Goal: Communication & Community: Participate in discussion

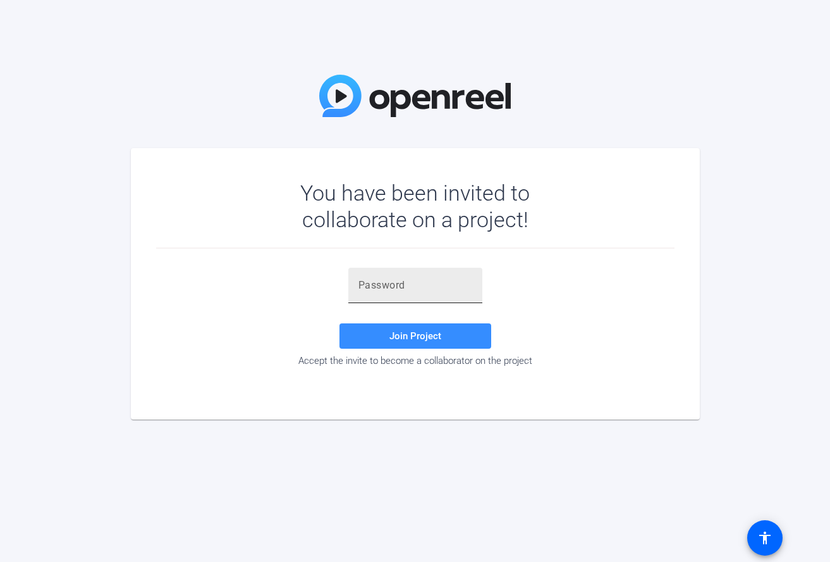
click at [369, 295] on div at bounding box center [416, 285] width 114 height 35
paste input "V,KRA3"
type input "V,KRA3"
click at [415, 327] on span at bounding box center [416, 336] width 152 height 30
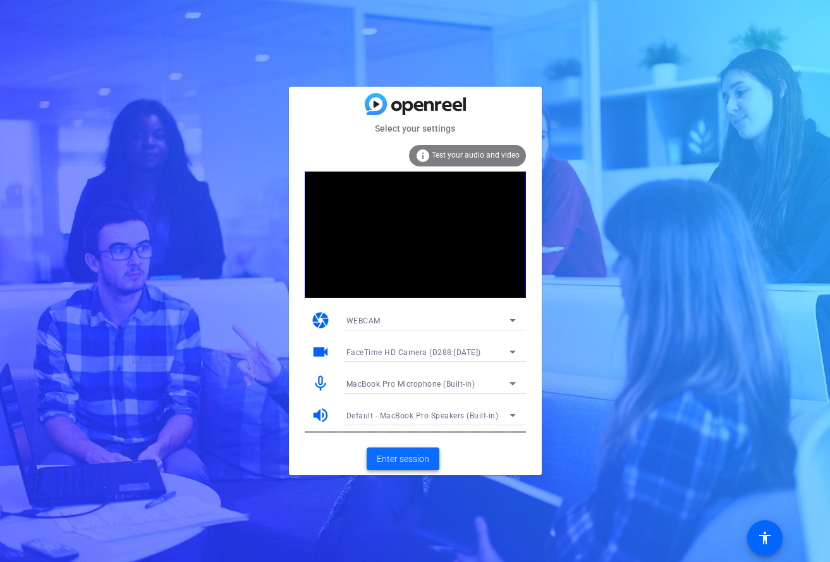
click at [404, 456] on span "Enter session" at bounding box center [403, 458] width 52 height 13
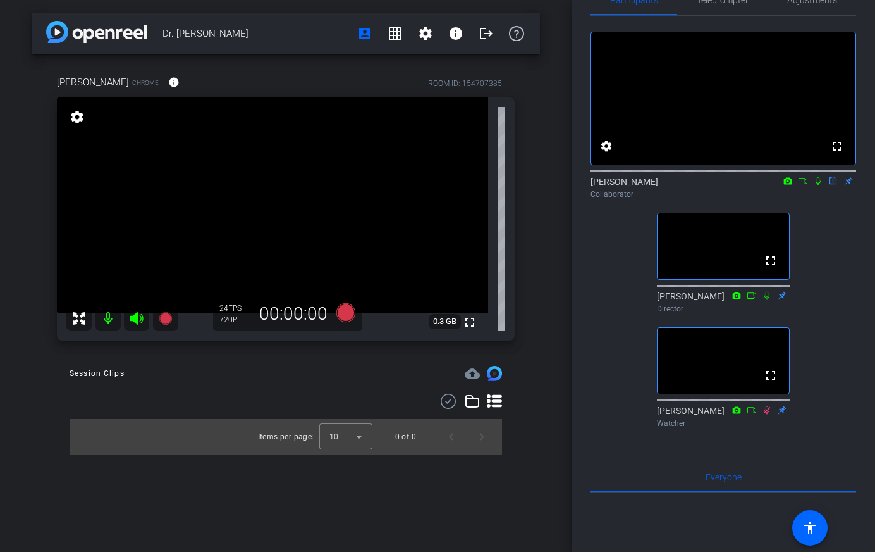
scroll to position [32, 0]
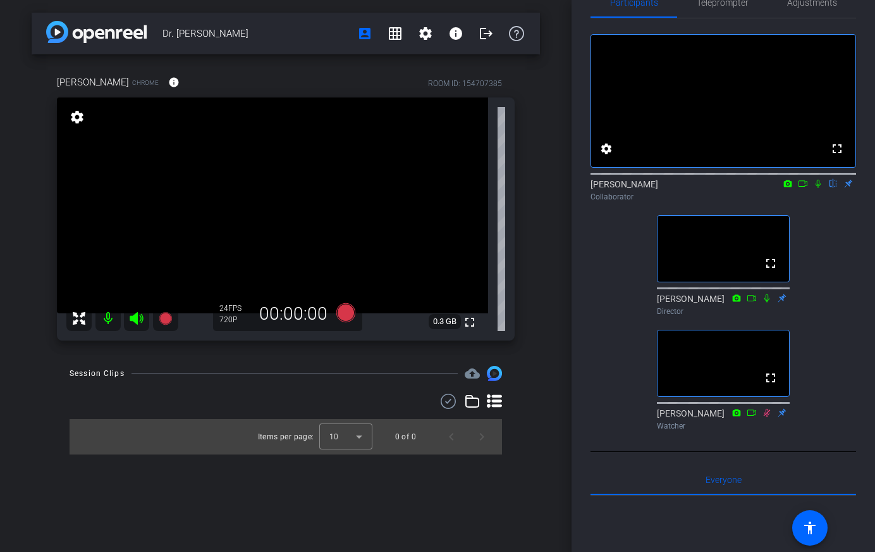
click at [815, 188] on icon at bounding box center [818, 183] width 10 height 9
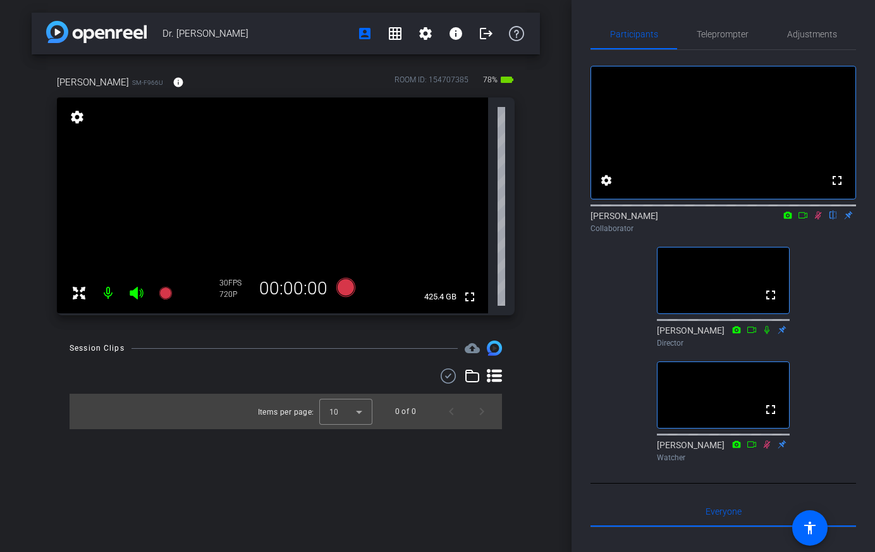
scroll to position [0, 0]
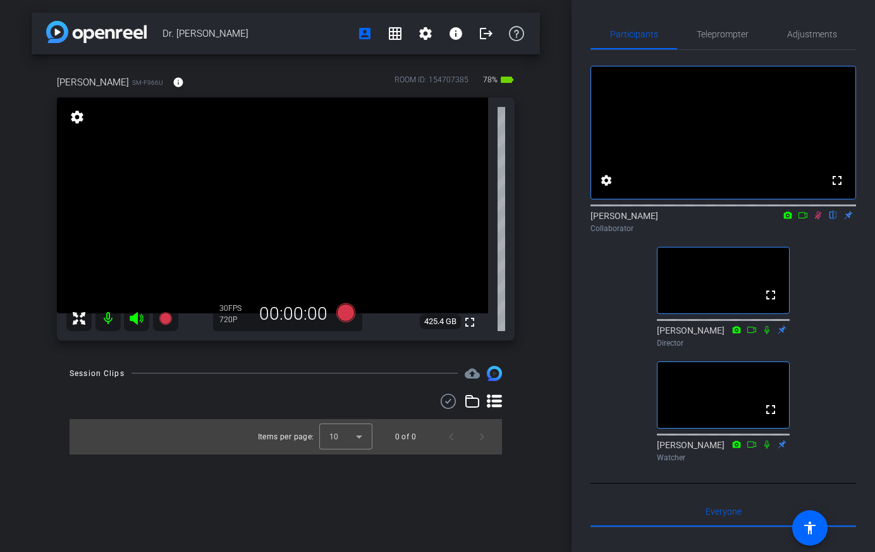
click at [818, 219] on icon at bounding box center [818, 215] width 10 height 9
click at [80, 121] on mat-icon "settings" at bounding box center [77, 116] width 18 height 15
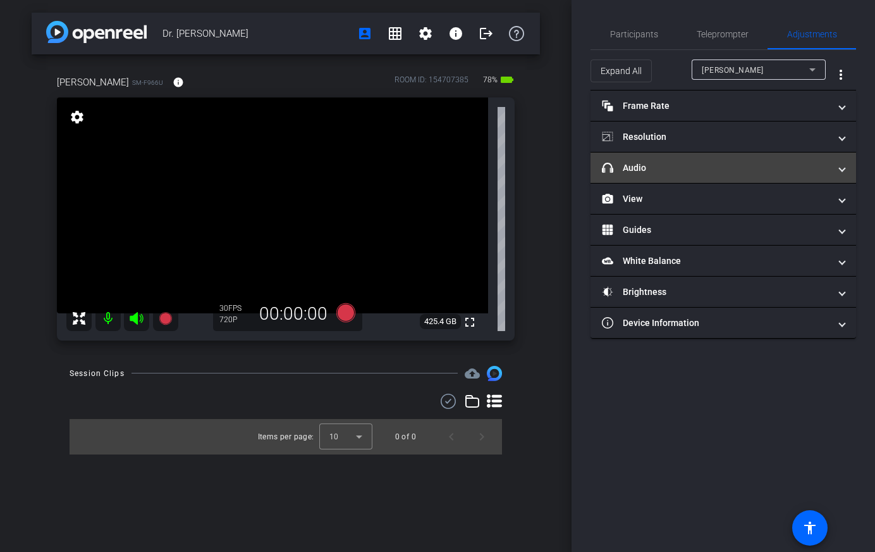
click at [830, 167] on span "headphone icon Audio" at bounding box center [721, 167] width 238 height 13
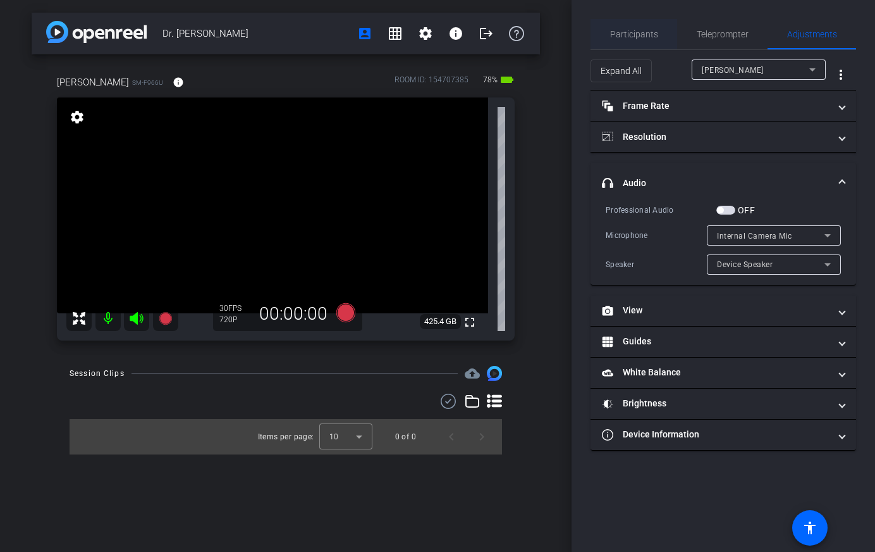
click at [649, 35] on span "Participants" at bounding box center [634, 34] width 48 height 9
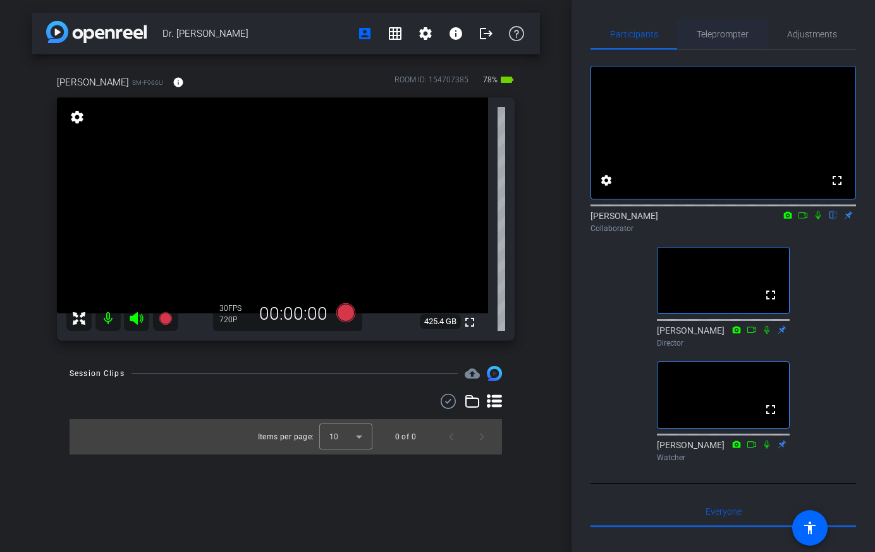
click at [703, 44] on span "Teleprompter" at bounding box center [723, 34] width 52 height 30
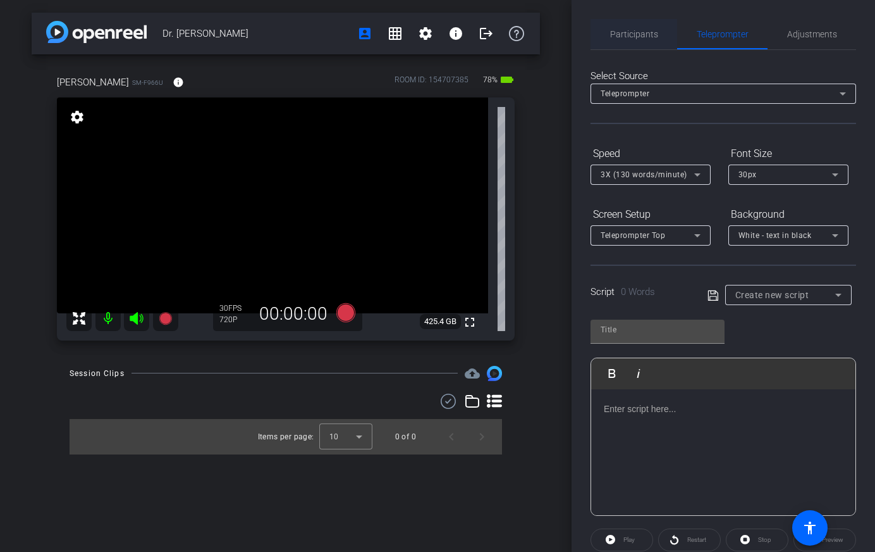
click at [639, 37] on span "Participants" at bounding box center [634, 34] width 48 height 9
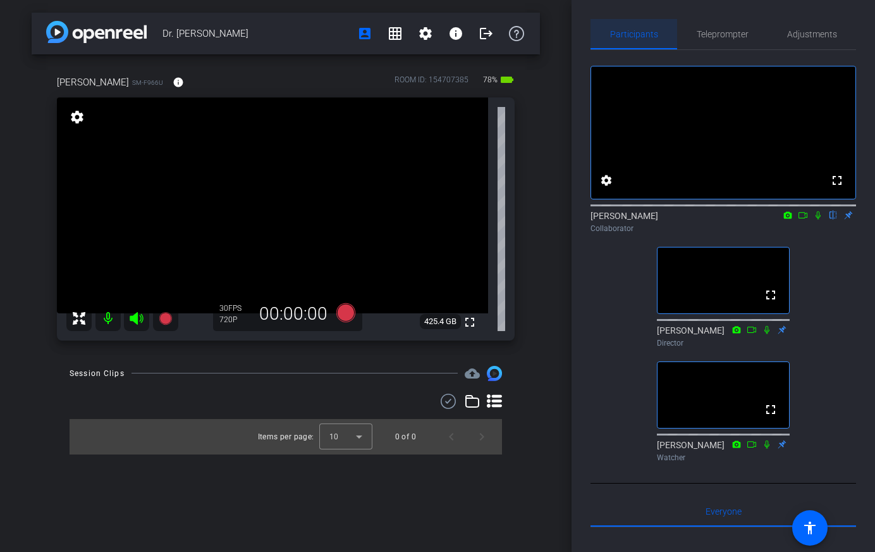
type input "Message"
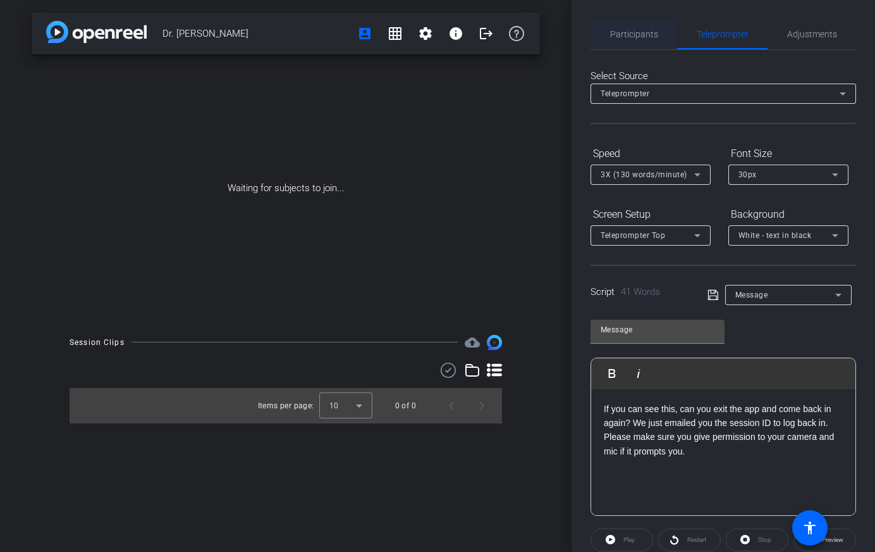
click at [633, 30] on span "Participants" at bounding box center [634, 34] width 48 height 9
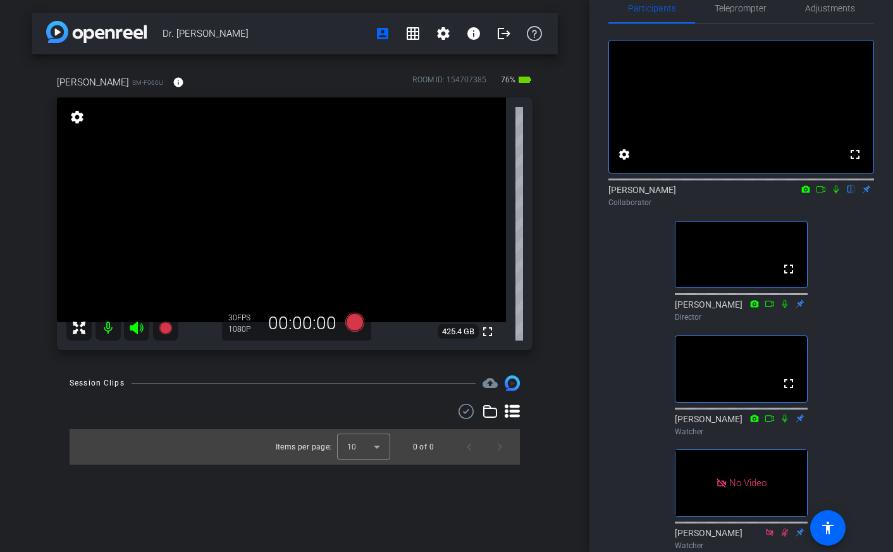
scroll to position [30, 0]
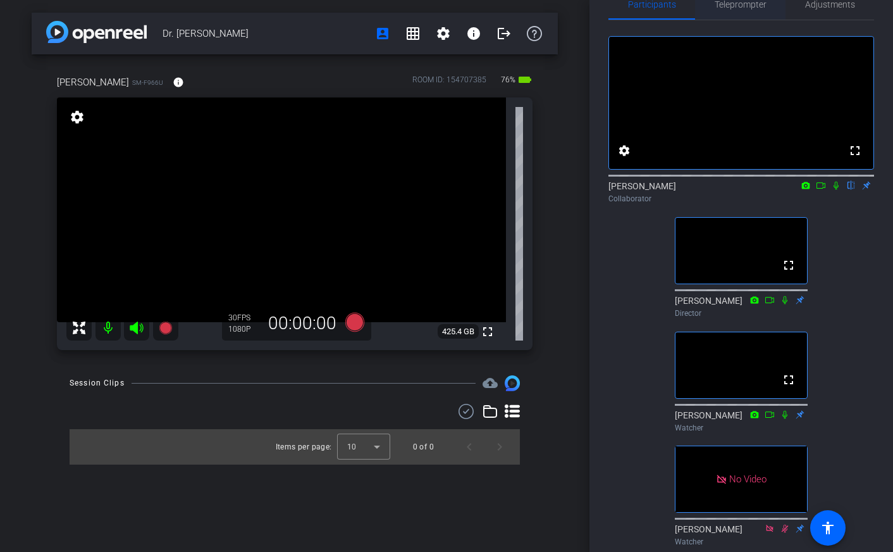
click at [755, 6] on span "Teleprompter" at bounding box center [741, 4] width 52 height 9
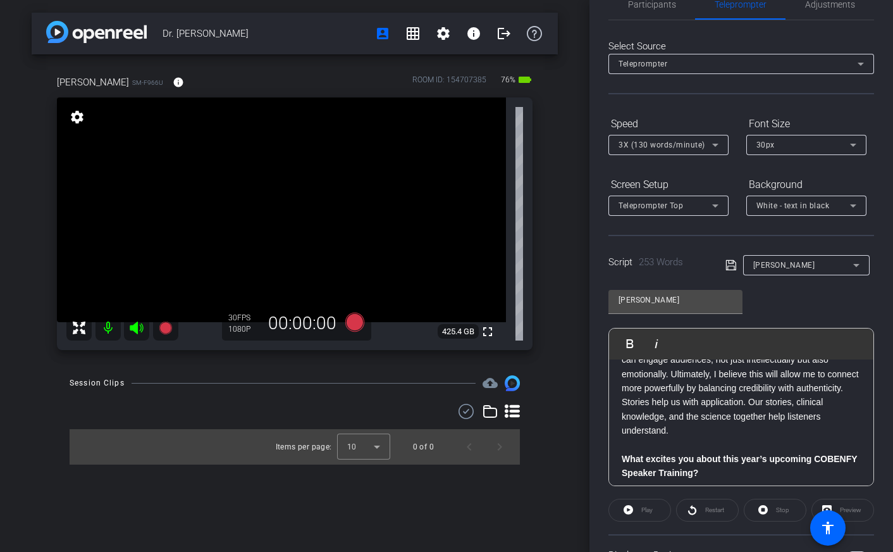
scroll to position [0, 0]
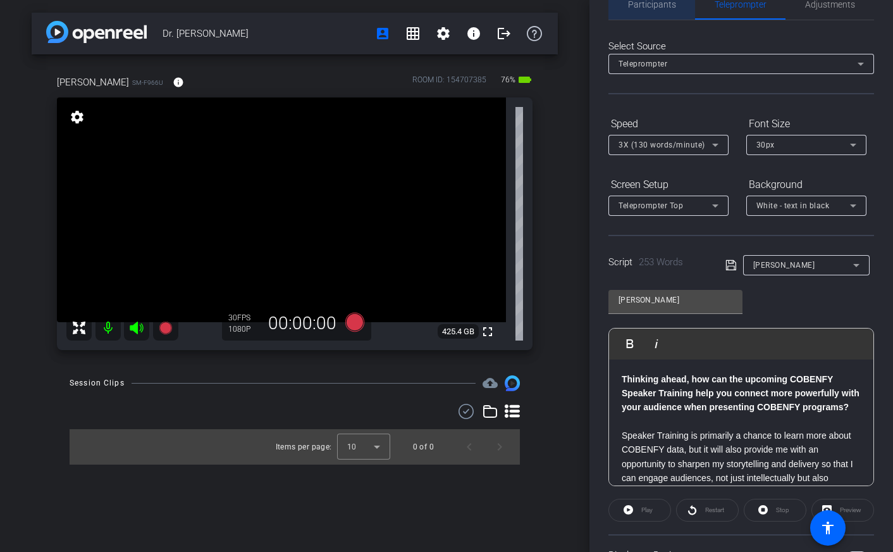
click at [662, 5] on span "Participants" at bounding box center [652, 4] width 48 height 9
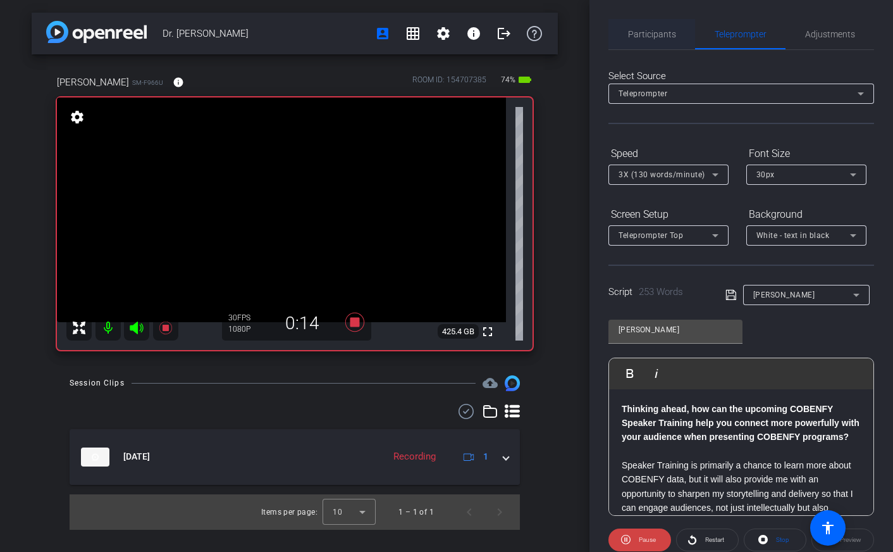
click at [664, 35] on span "Participants" at bounding box center [652, 34] width 48 height 9
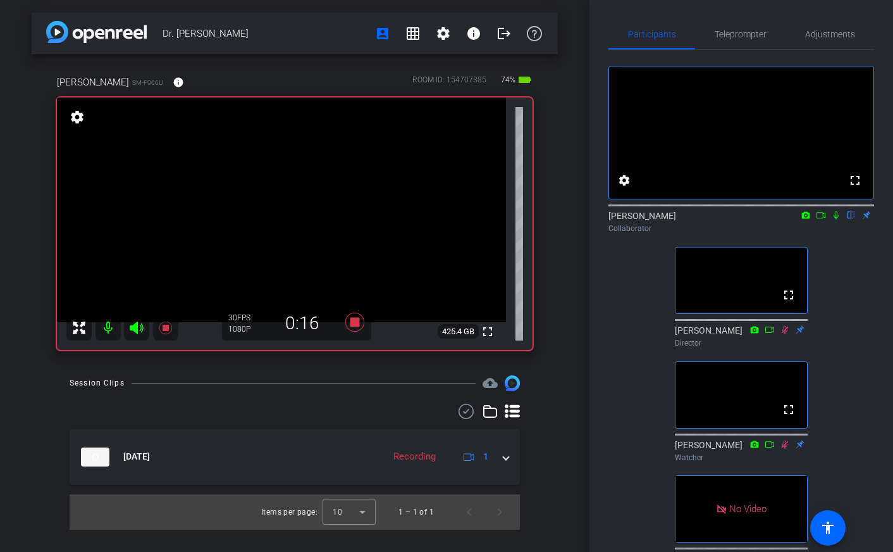
click at [830, 219] on icon at bounding box center [836, 215] width 10 height 9
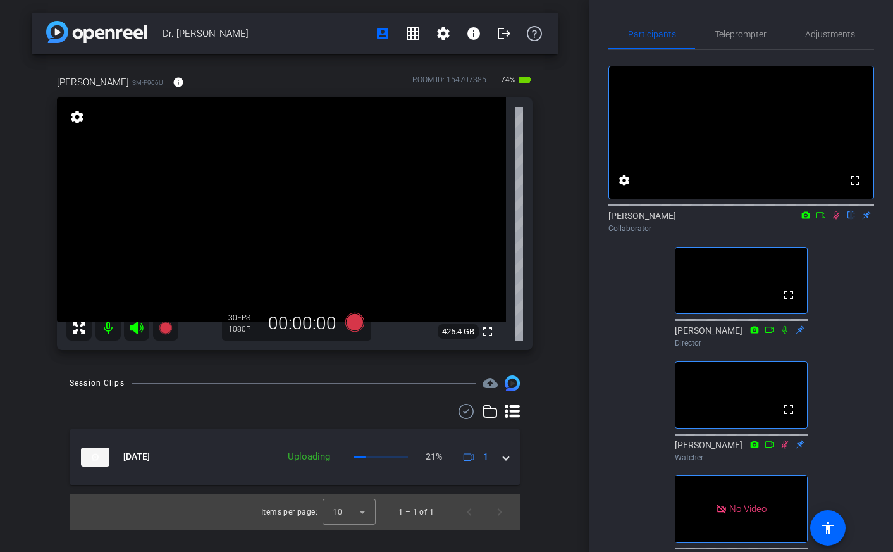
click at [830, 219] on icon at bounding box center [836, 215] width 7 height 8
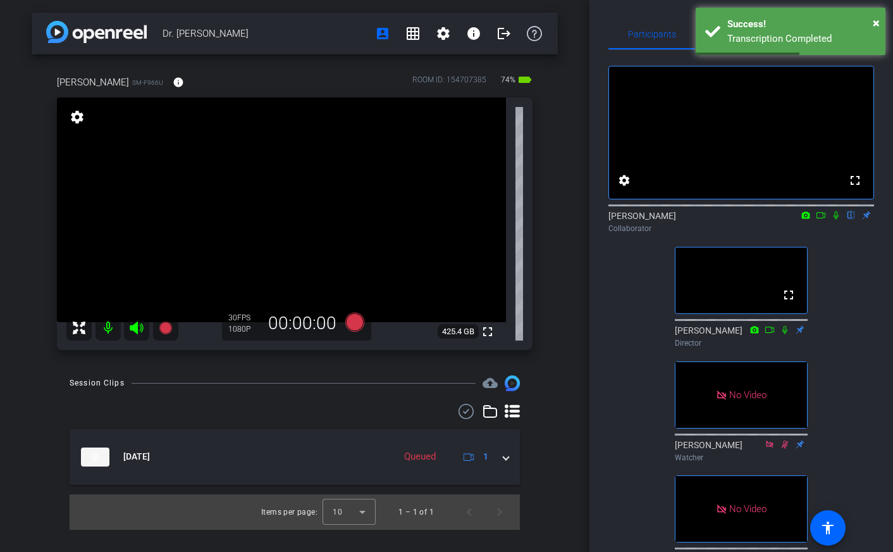
click at [830, 219] on icon at bounding box center [836, 215] width 5 height 8
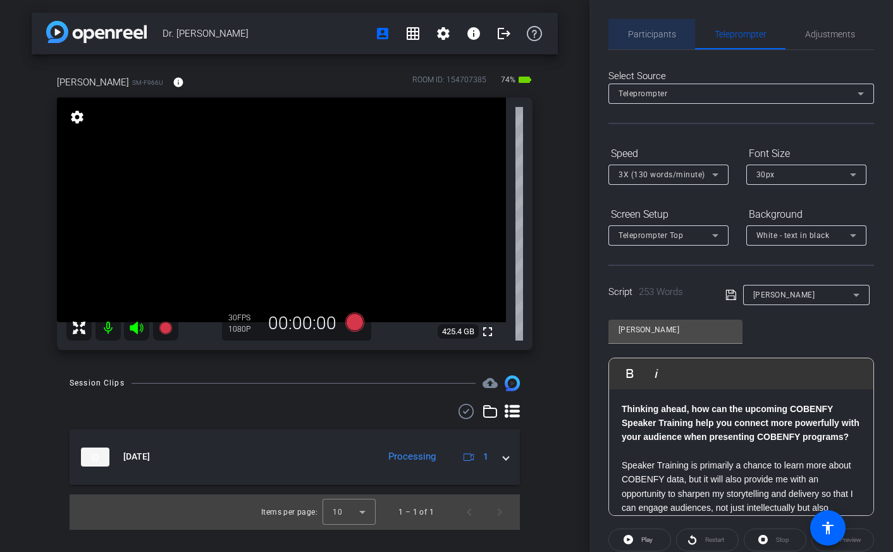
click at [665, 38] on span "Participants" at bounding box center [652, 34] width 48 height 9
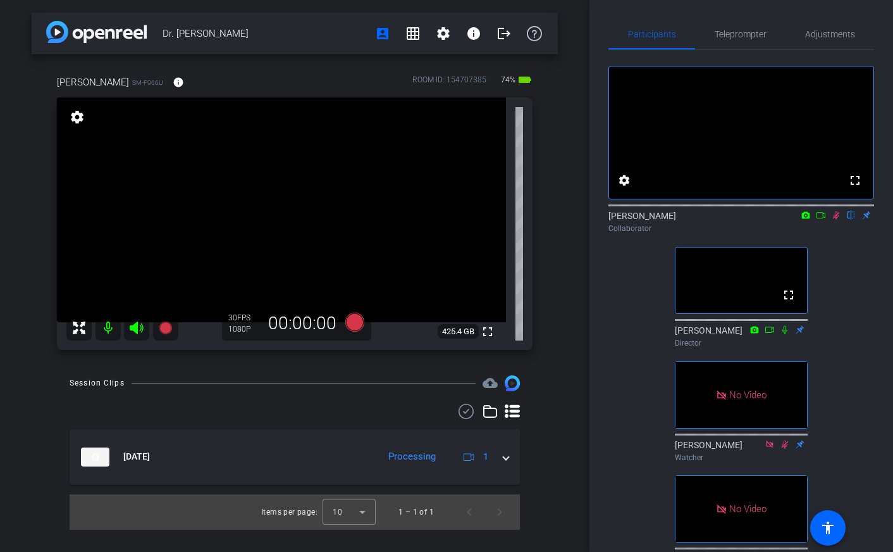
click at [822, 218] on icon at bounding box center [821, 215] width 9 height 6
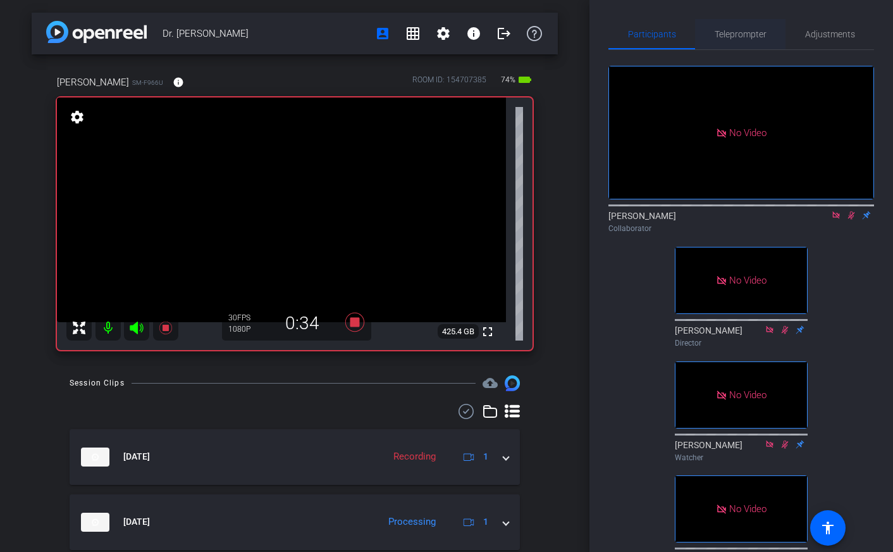
click at [739, 28] on span "Teleprompter" at bounding box center [741, 34] width 52 height 30
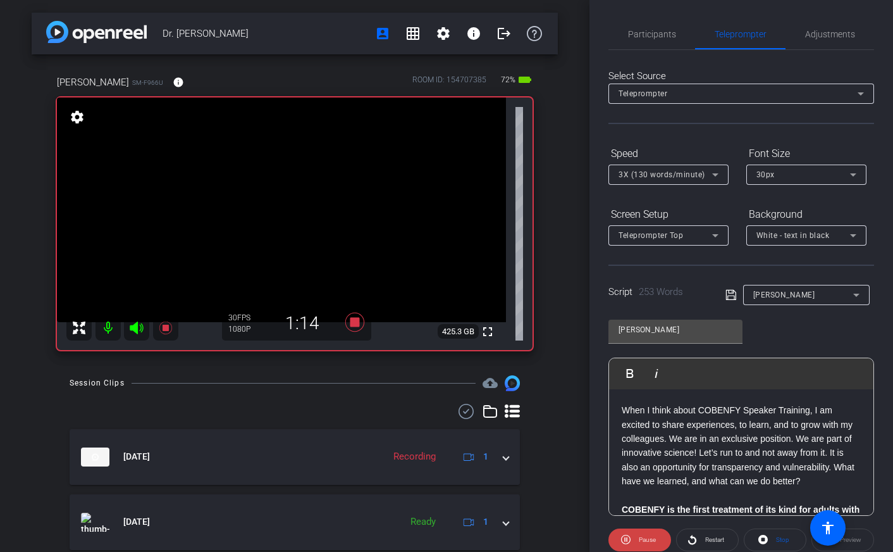
scroll to position [243, 0]
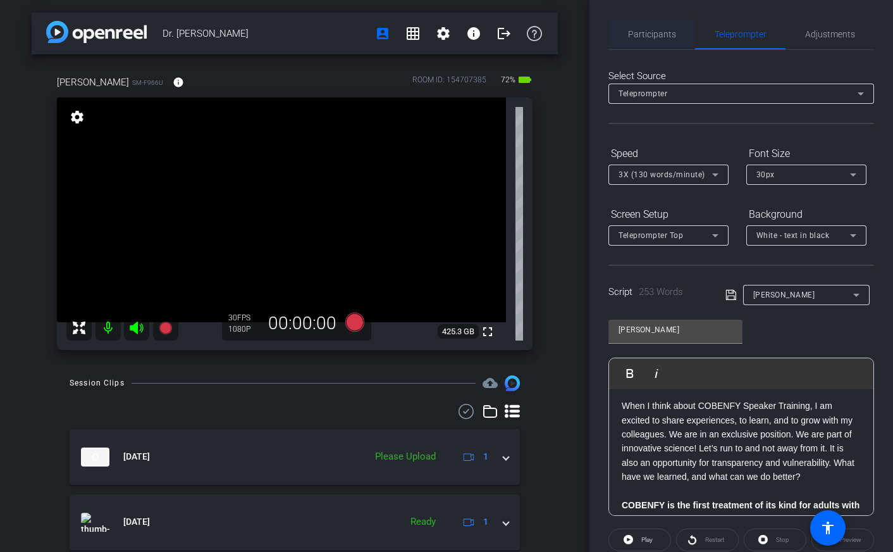
click at [648, 35] on span "Participants" at bounding box center [652, 34] width 48 height 9
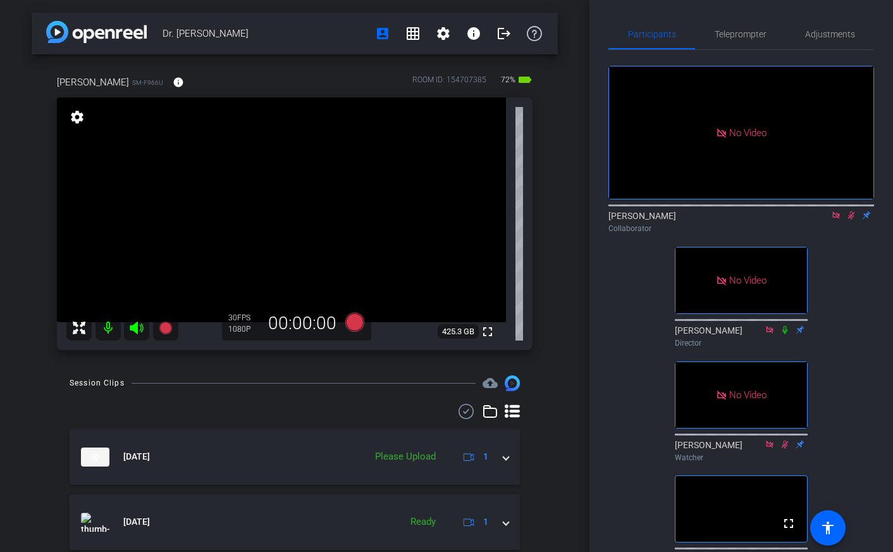
click at [830, 211] on icon at bounding box center [836, 215] width 10 height 9
click at [830, 219] on icon at bounding box center [836, 215] width 10 height 9
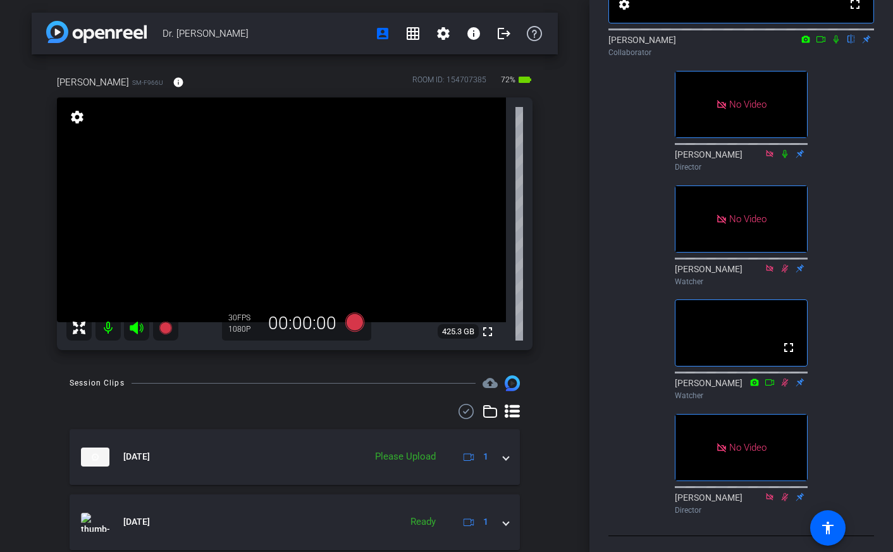
scroll to position [125, 0]
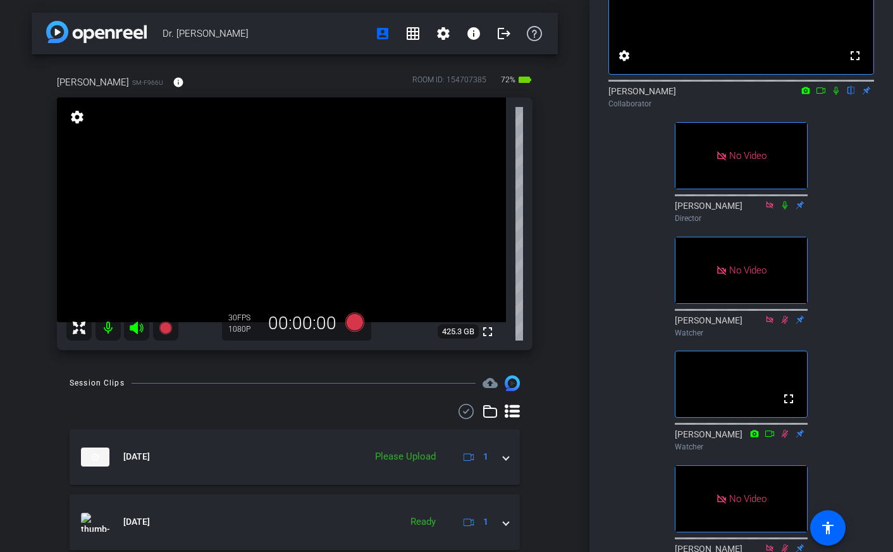
click at [830, 96] on mat-icon at bounding box center [836, 90] width 15 height 11
click at [825, 96] on mat-icon at bounding box center [820, 90] width 15 height 11
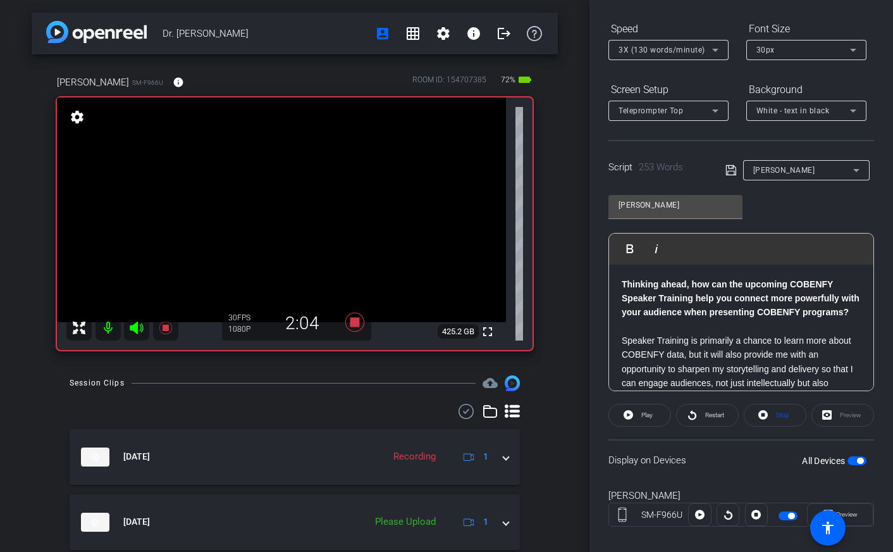
scroll to position [0, 0]
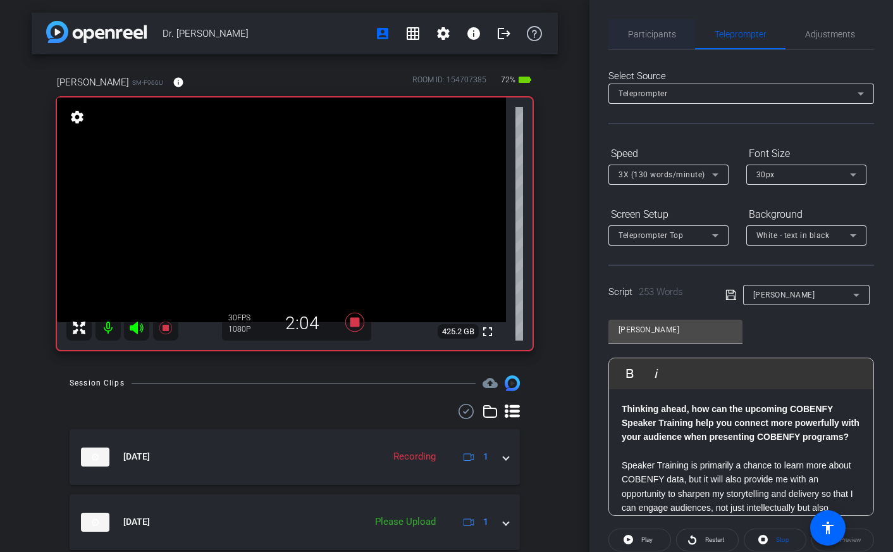
click at [655, 33] on span "Participants" at bounding box center [652, 34] width 48 height 9
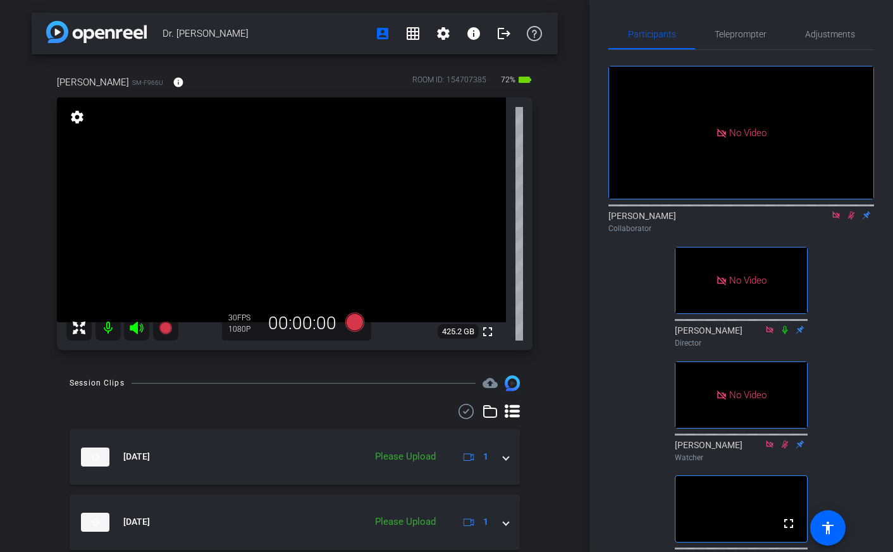
click at [830, 211] on icon at bounding box center [835, 214] width 7 height 7
click at [830, 219] on icon at bounding box center [836, 215] width 10 height 9
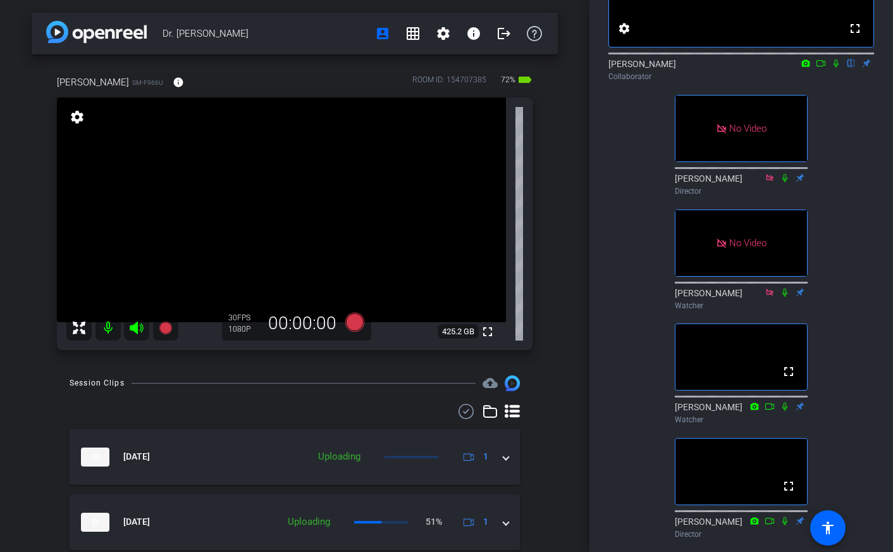
scroll to position [134, 0]
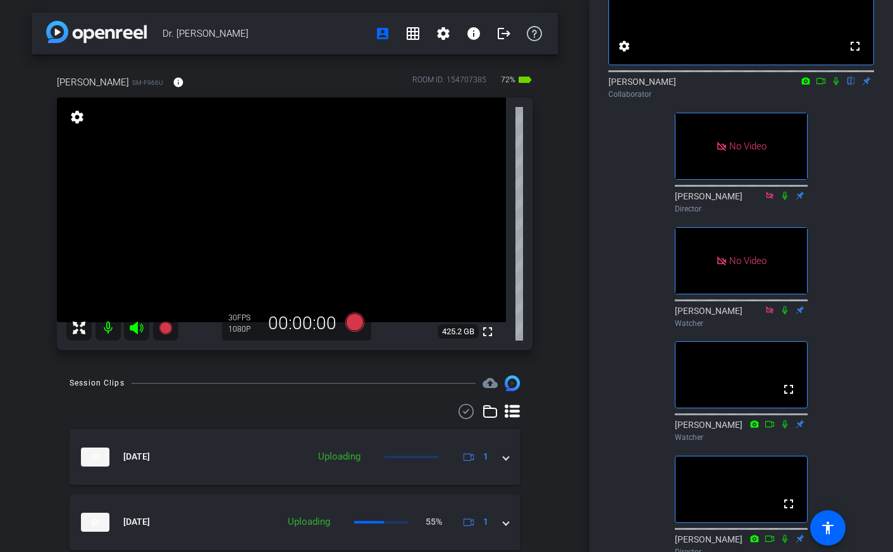
click at [830, 85] on icon at bounding box center [836, 81] width 5 height 8
click at [823, 85] on icon at bounding box center [821, 81] width 10 height 9
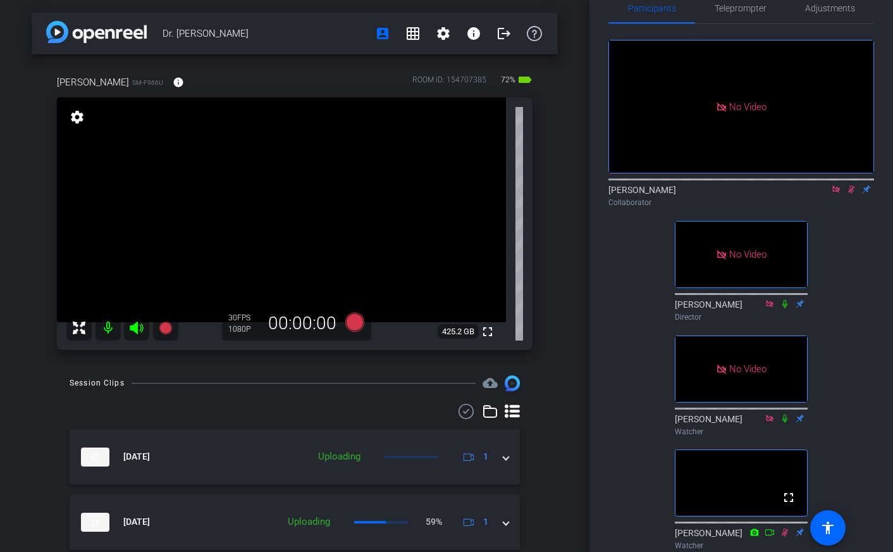
scroll to position [0, 0]
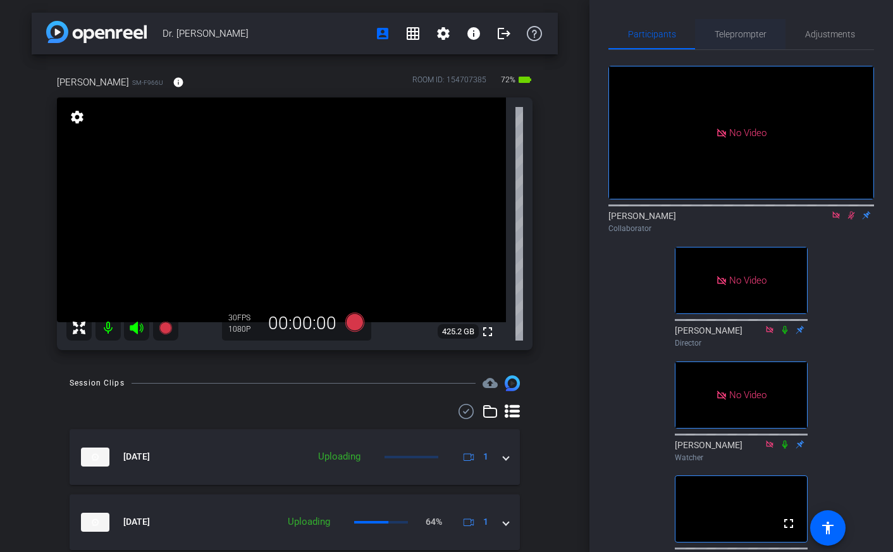
click at [725, 32] on span "Teleprompter" at bounding box center [741, 34] width 52 height 9
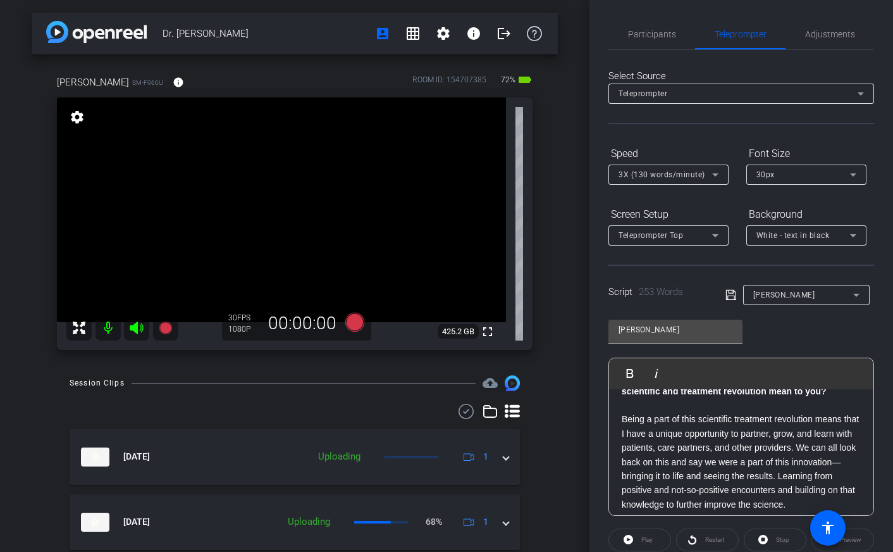
scroll to position [388, 0]
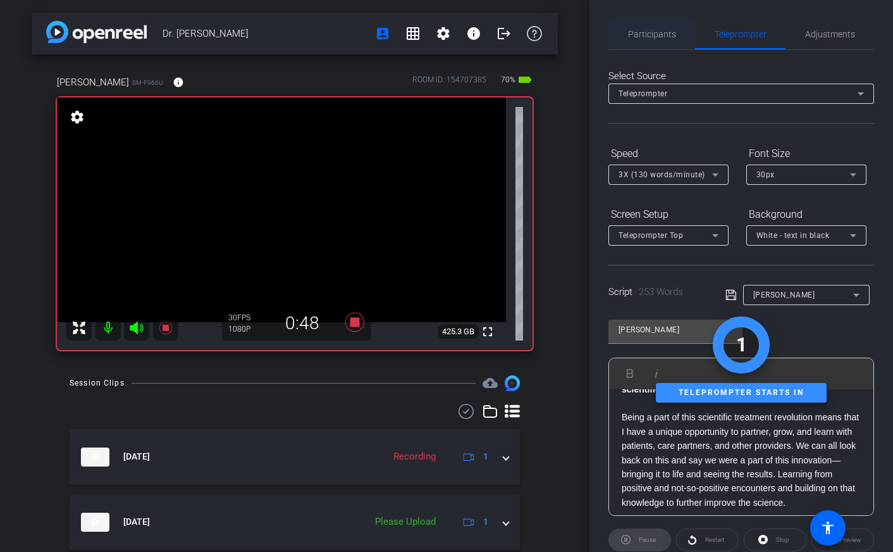
click at [666, 30] on span "Participants" at bounding box center [652, 34] width 48 height 9
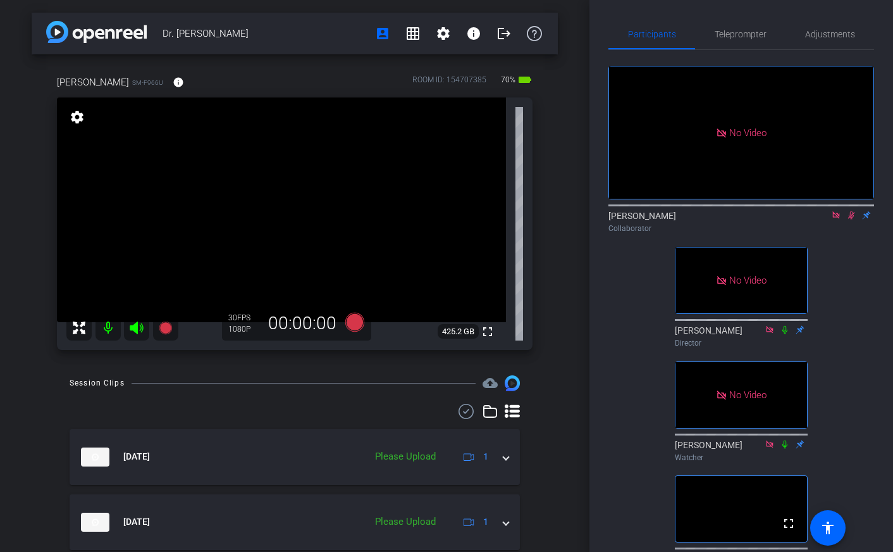
click at [830, 211] on icon at bounding box center [851, 215] width 10 height 9
click at [830, 211] on icon at bounding box center [836, 215] width 10 height 9
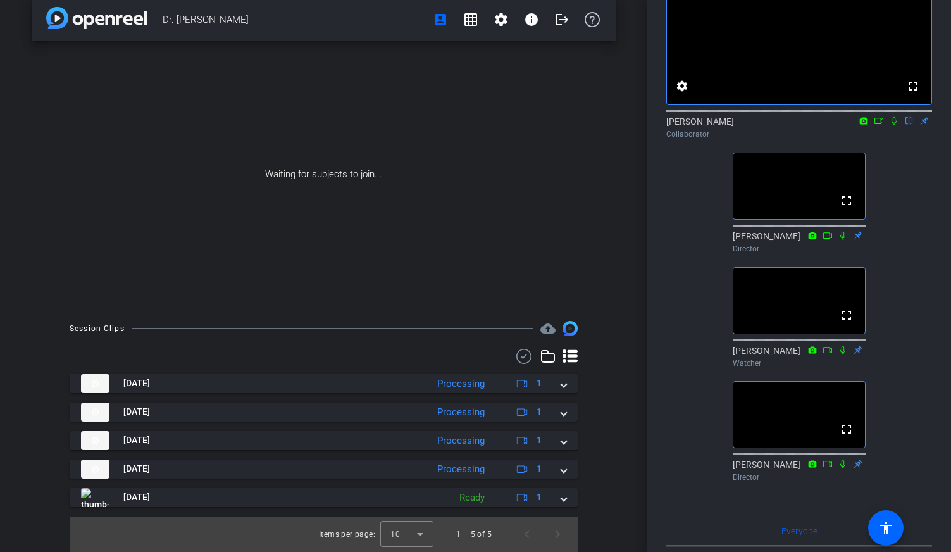
scroll to position [77, 0]
